Goal: Task Accomplishment & Management: Manage account settings

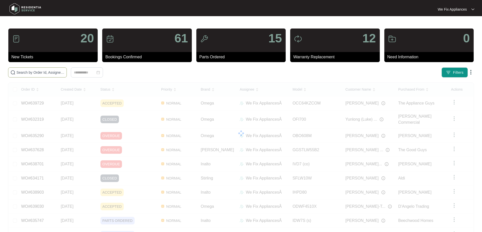
paste input "639566"
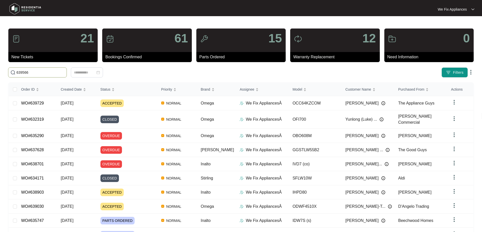
click at [33, 70] on input "639566" at bounding box center [40, 73] width 48 height 6
type input "639566"
drag, startPoint x: 31, startPoint y: 74, endPoint x: 0, endPoint y: 53, distance: 37.9
click at [0, 53] on main "21 New Tickets 61 Bookings Confirmed 15 Parts Ordered 12 Warranty Replacement 0…" at bounding box center [241, 133] width 482 height 267
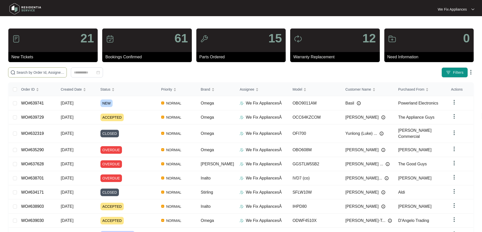
paste input "639566"
type input "639566"
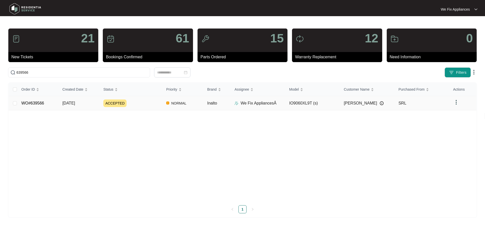
click at [38, 102] on link "WO#639566" at bounding box center [32, 103] width 23 height 4
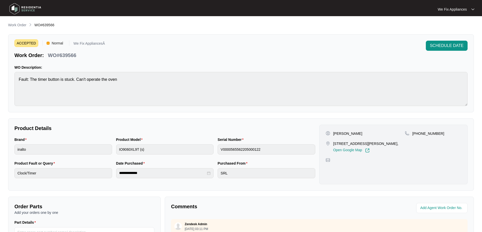
scroll to position [103, 0]
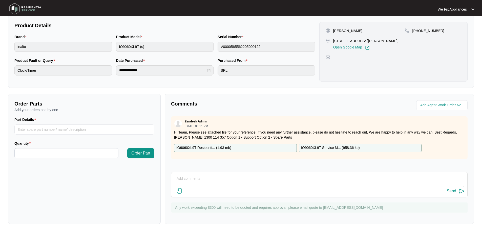
click at [211, 183] on textarea at bounding box center [319, 181] width 291 height 13
click at [354, 179] on textarea "Hi guys, just fyi - message bank full sent txt to call us back thank you." at bounding box center [319, 181] width 291 height 13
type textarea "Hi guys, just fyi - message bank full sent txt to call us back thank you."
click at [454, 192] on div "Send" at bounding box center [450, 191] width 9 height 5
click at [32, 10] on img at bounding box center [25, 8] width 35 height 15
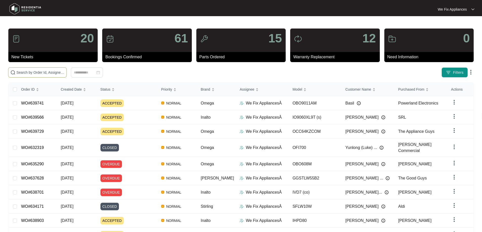
paste input "639620"
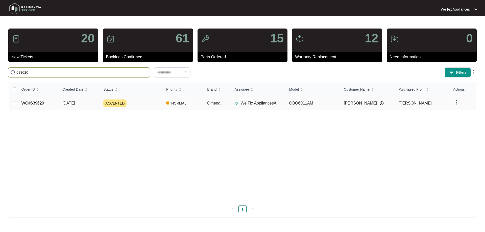
type input "639620"
click at [40, 102] on link "WO#639620" at bounding box center [32, 103] width 23 height 4
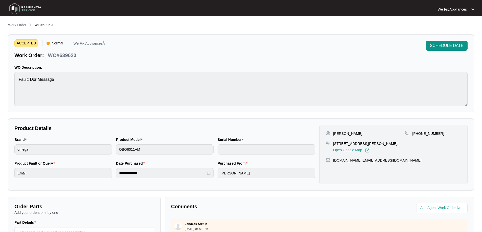
click at [457, 46] on span "SCHEDULE DATE" at bounding box center [446, 46] width 34 height 6
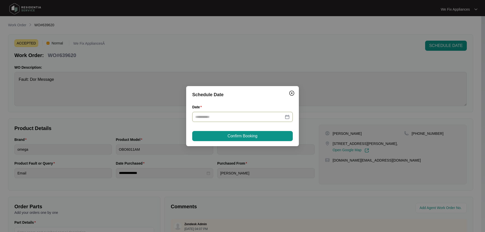
drag, startPoint x: 214, startPoint y: 113, endPoint x: 213, endPoint y: 116, distance: 2.8
click at [213, 115] on div at bounding box center [242, 117] width 101 height 10
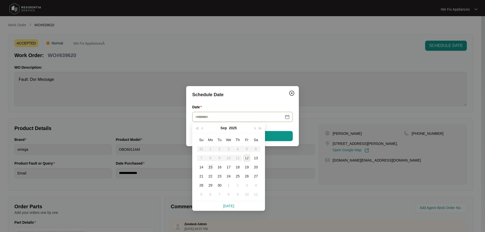
type input "**********"
click at [210, 165] on div "15" at bounding box center [211, 167] width 6 height 6
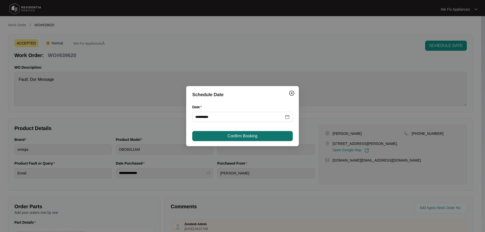
click at [229, 134] on span "Confirm Booking" at bounding box center [243, 136] width 30 height 6
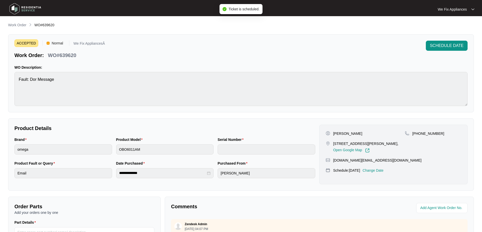
click at [30, 9] on img at bounding box center [25, 8] width 35 height 15
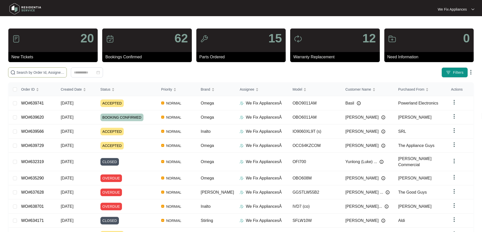
paste input "639729"
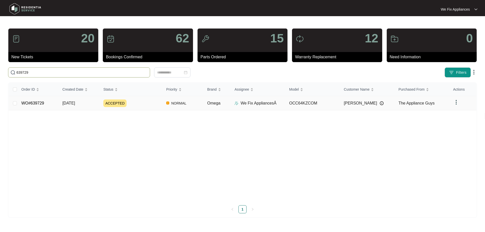
type input "639729"
click at [36, 101] on link "WO#639729" at bounding box center [32, 103] width 23 height 4
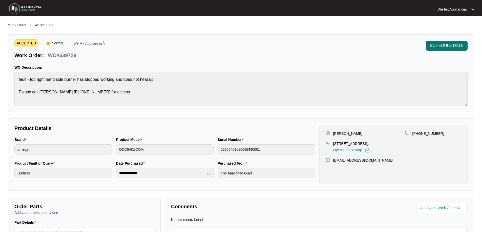
click at [441, 41] on div "ACCEPTED Normal We Fix AppliancesÂ Work Order: WO#639729 SCHEDULE DATE WO Descr…" at bounding box center [240, 73] width 465 height 78
click at [441, 43] on span "SCHEDULE DATE" at bounding box center [446, 46] width 34 height 6
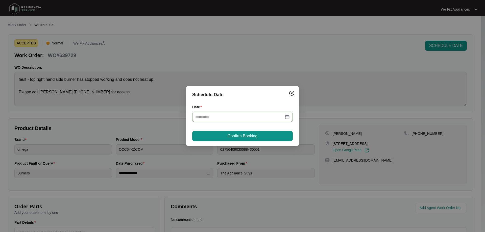
click at [221, 116] on input "Date" at bounding box center [239, 117] width 88 height 6
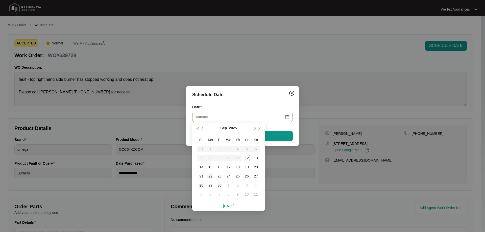
click at [213, 174] on div "22" at bounding box center [211, 176] width 6 height 6
type input "**********"
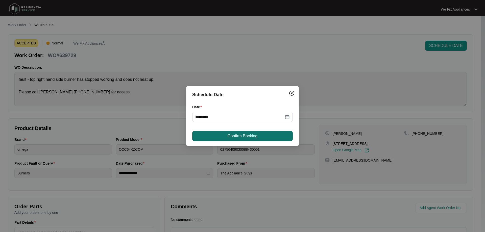
click at [228, 134] on span "Confirm Booking" at bounding box center [243, 136] width 30 height 6
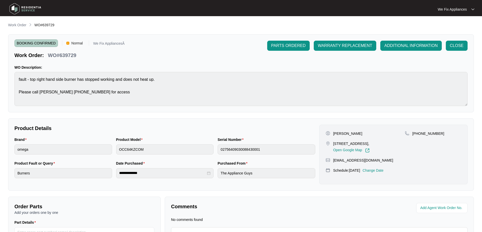
click at [28, 10] on img at bounding box center [25, 8] width 35 height 15
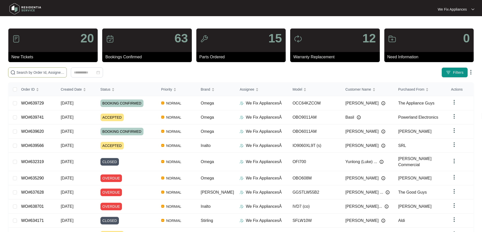
paste input "633953"
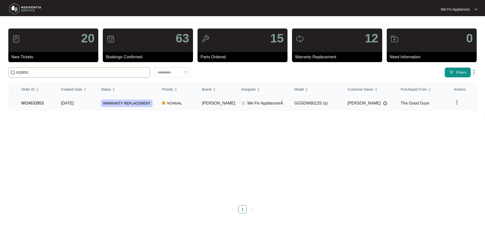
type input "633953"
click at [34, 103] on link "WO#633953" at bounding box center [32, 103] width 23 height 4
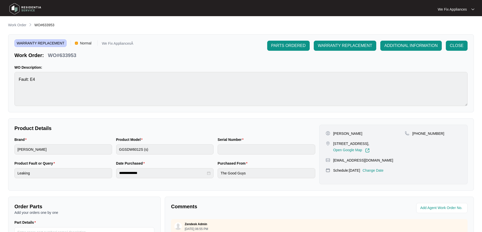
click at [375, 171] on p "Change Date" at bounding box center [372, 170] width 21 height 5
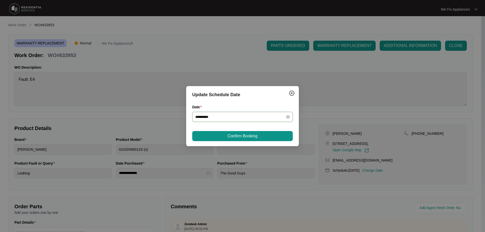
click at [254, 116] on input "**********" at bounding box center [239, 117] width 88 height 6
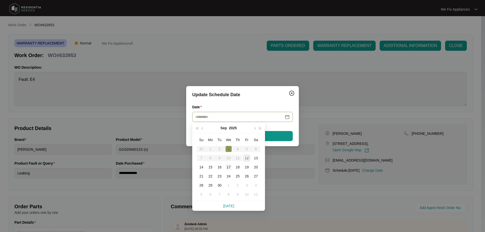
click at [230, 167] on div "17" at bounding box center [229, 167] width 6 height 6
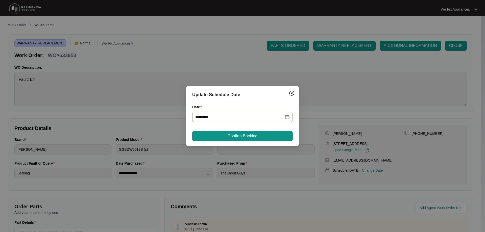
type input "**********"
click at [242, 138] on span "Confirm Booking" at bounding box center [243, 136] width 30 height 6
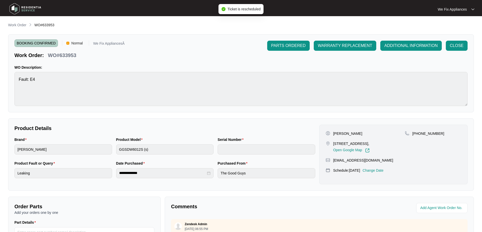
click at [27, 9] on img at bounding box center [25, 8] width 35 height 15
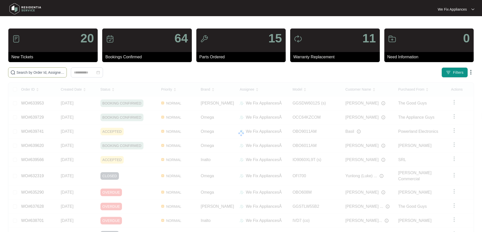
paste input "624235"
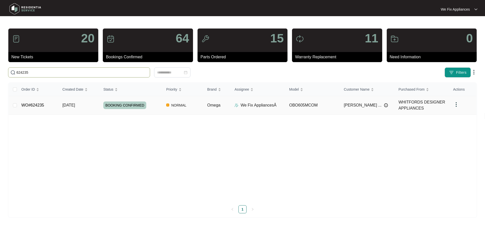
type input "624235"
click at [37, 106] on link "WO#624235" at bounding box center [32, 105] width 23 height 4
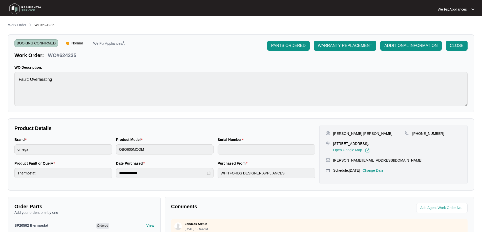
click at [381, 173] on p "Change Date" at bounding box center [372, 170] width 21 height 5
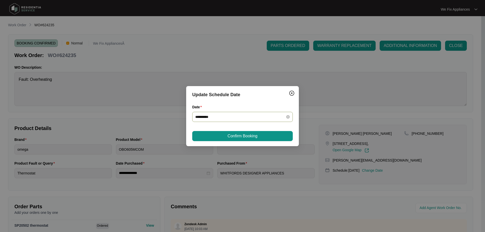
click at [235, 118] on input "**********" at bounding box center [239, 117] width 88 height 6
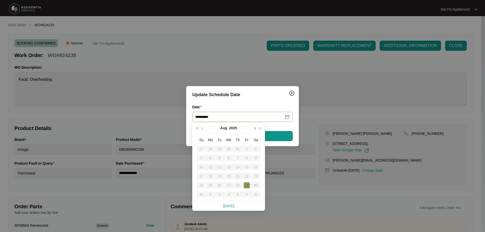
click at [255, 128] on span "button" at bounding box center [254, 128] width 3 height 3
click at [239, 167] on div "18" at bounding box center [238, 167] width 6 height 6
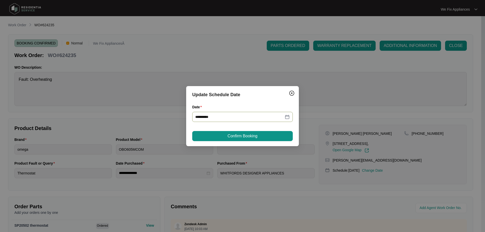
type input "**********"
click at [245, 132] on button "Confirm Booking" at bounding box center [242, 136] width 101 height 10
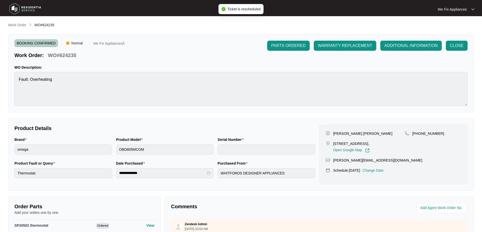
click at [30, 10] on img at bounding box center [25, 8] width 35 height 15
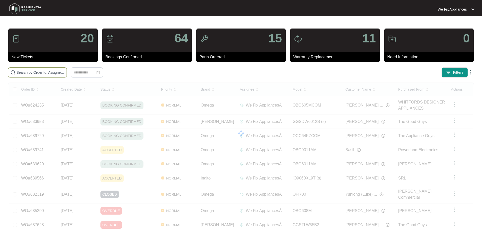
paste input "638701"
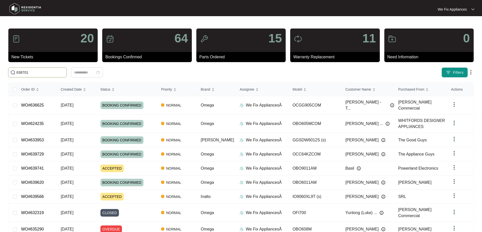
click at [49, 73] on input "638701" at bounding box center [40, 73] width 48 height 6
type input "638701"
drag, startPoint x: 49, startPoint y: 73, endPoint x: 8, endPoint y: 45, distance: 49.8
click at [0, 51] on main "20 New Tickets 64 Bookings Confirmed 15 Parts Ordered 11 Warranty Replacement 0…" at bounding box center [241, 137] width 482 height 275
drag, startPoint x: 50, startPoint y: 76, endPoint x: 61, endPoint y: 69, distance: 13.5
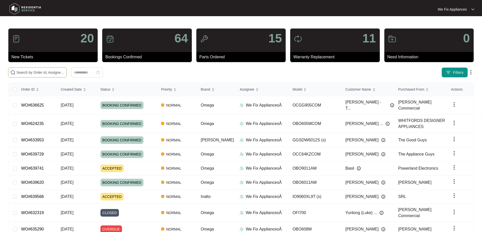
drag, startPoint x: 61, startPoint y: 71, endPoint x: 43, endPoint y: 70, distance: 18.0
drag, startPoint x: 43, startPoint y: 70, endPoint x: 34, endPoint y: 73, distance: 10.3
paste input "638701"
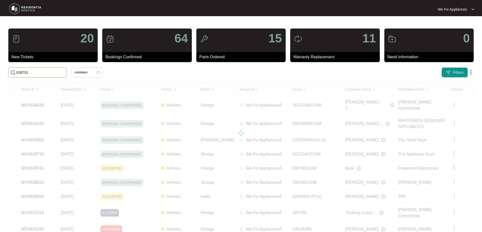
type input "638701"
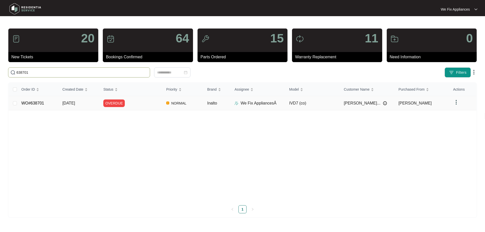
click at [37, 104] on link "WO#638701" at bounding box center [32, 103] width 23 height 4
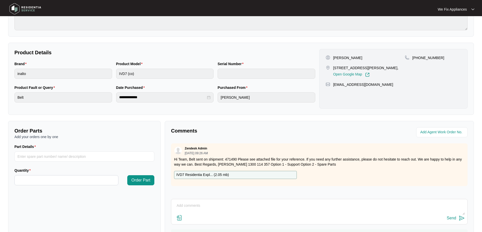
scroll to position [103, 0]
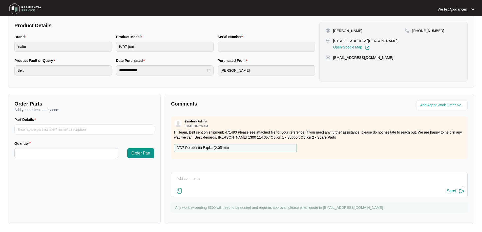
click at [230, 188] on div "Send" at bounding box center [319, 191] width 291 height 7
click at [233, 182] on textarea at bounding box center [319, 181] width 291 height 13
click at [365, 179] on textarea "Hi guys just fyi - recieved part called customer to book on but dial tone sound…" at bounding box center [319, 181] width 291 height 13
click at [366, 178] on textarea "Hi guys just fyi - recieved part called customer to book on but dial tone sound…" at bounding box center [319, 181] width 291 height 13
type textarea "Hi guys just fyi - recieved part called customer to book on but dial tone sound…"
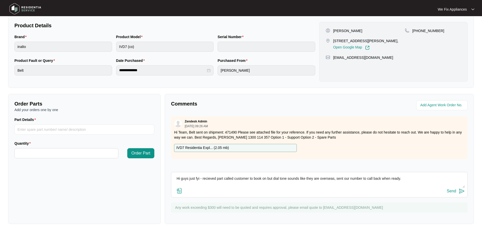
click at [452, 189] on div "Send" at bounding box center [450, 191] width 9 height 5
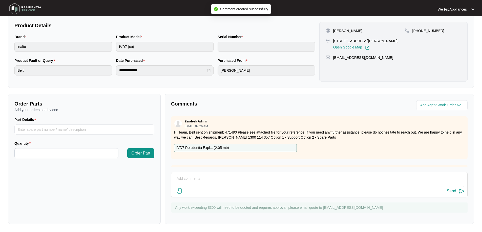
click at [30, 6] on img at bounding box center [25, 8] width 35 height 15
